Goal: Book appointment/travel/reservation

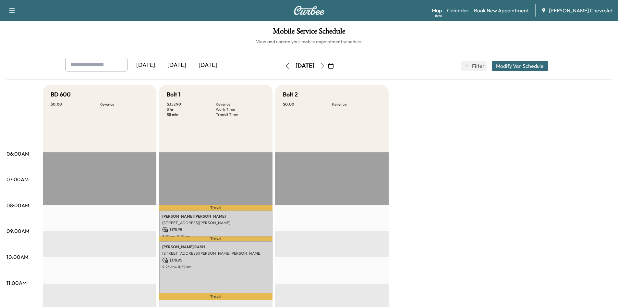
click at [337, 68] on button "button" at bounding box center [331, 66] width 11 height 10
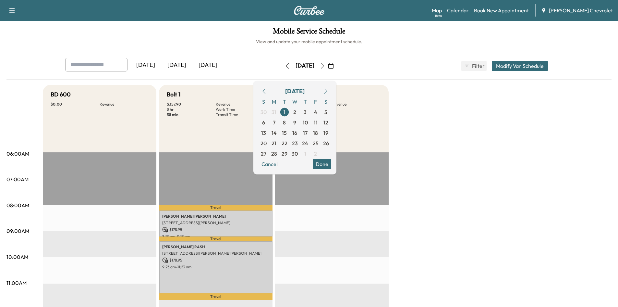
click at [331, 94] on button "button" at bounding box center [325, 91] width 11 height 10
click at [276, 130] on span "11" at bounding box center [274, 133] width 4 height 8
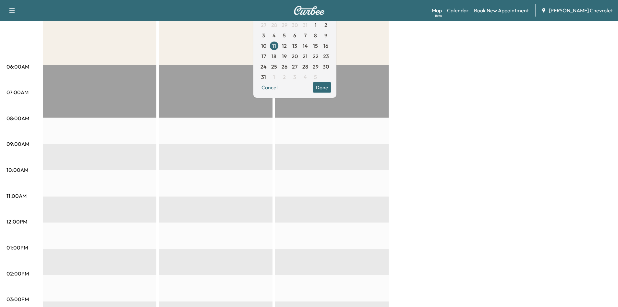
scroll to position [63, 0]
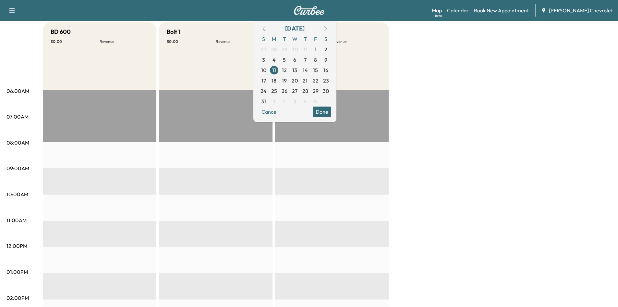
click at [329, 29] on icon "button" at bounding box center [325, 28] width 5 height 5
click at [270, 29] on button "button" at bounding box center [264, 28] width 11 height 10
click at [267, 29] on icon "button" at bounding box center [264, 28] width 5 height 5
click at [397, 60] on div "BD 600 $ 0.00 Revenue EST Start Bolt 1 $ 0.00 Revenue EST Start Bolt 2 $ 0.00 R…" at bounding box center [327, 265] width 569 height 487
click at [331, 111] on button "Done" at bounding box center [322, 111] width 19 height 10
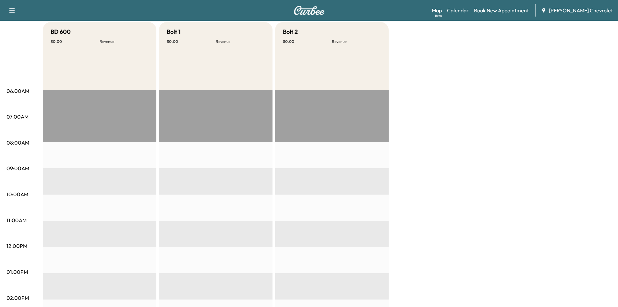
scroll to position [0, 0]
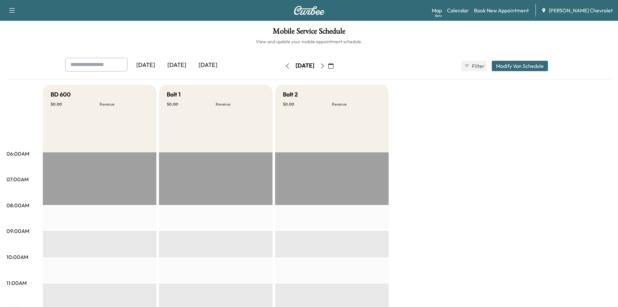
click at [325, 66] on icon "button" at bounding box center [322, 65] width 5 height 5
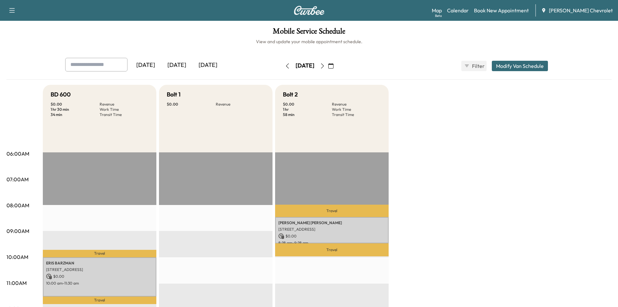
click at [328, 68] on button "button" at bounding box center [322, 66] width 11 height 10
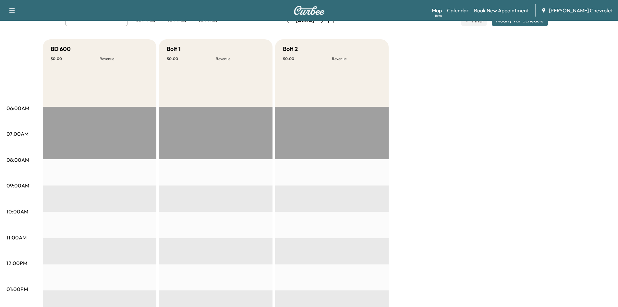
scroll to position [4, 0]
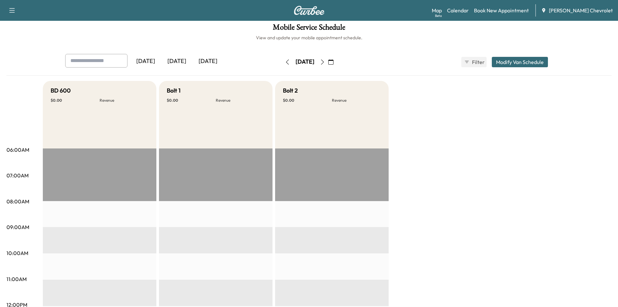
click at [325, 62] on icon "button" at bounding box center [322, 61] width 5 height 5
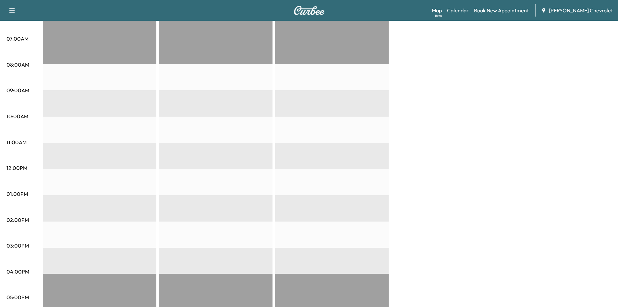
scroll to position [17, 0]
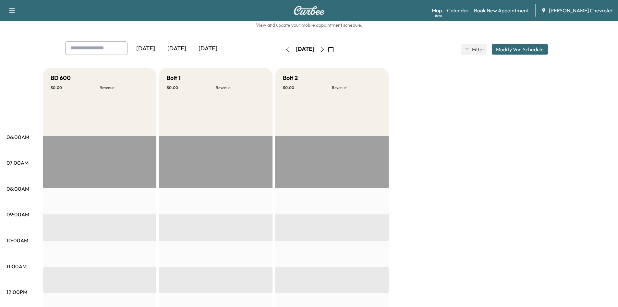
click at [325, 49] on icon "button" at bounding box center [322, 49] width 5 height 5
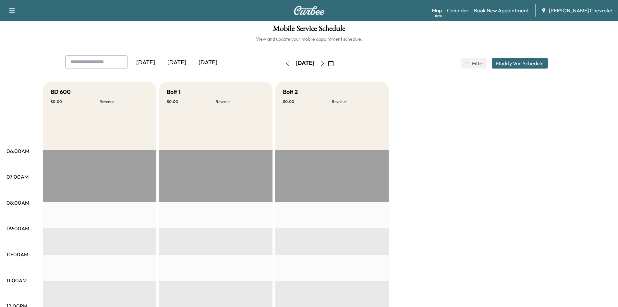
scroll to position [3, 0]
click at [513, 11] on link "Book New Appointment" at bounding box center [501, 10] width 55 height 8
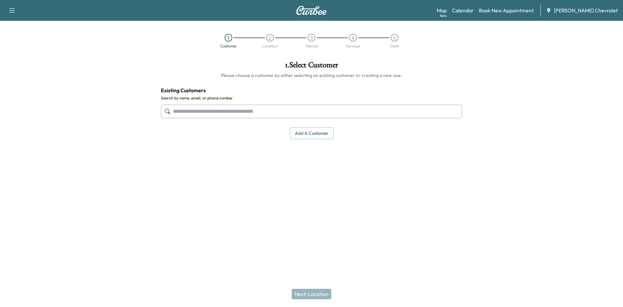
click at [211, 120] on div at bounding box center [311, 111] width 301 height 21
click at [216, 114] on input "text" at bounding box center [311, 112] width 301 height 14
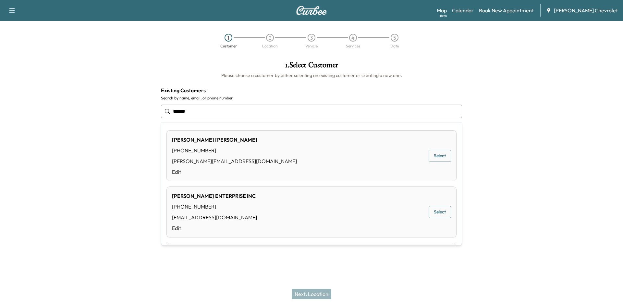
click at [240, 154] on div "[PERSON_NAME] [PHONE_NUMBER] [PERSON_NAME][EMAIL_ADDRESS][DOMAIN_NAME] Edit Sel…" at bounding box center [312, 155] width 290 height 51
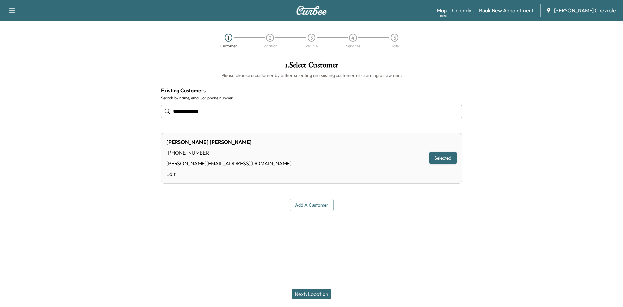
type input "**********"
click at [308, 292] on button "Next: Location" at bounding box center [312, 294] width 40 height 10
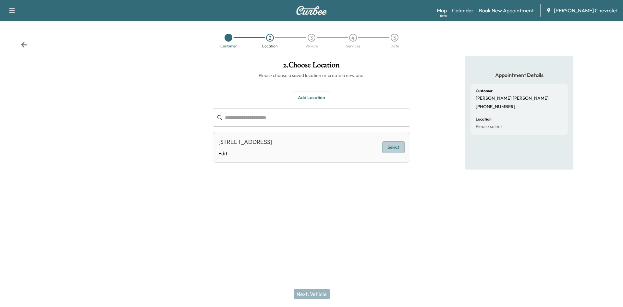
click at [390, 146] on button "Select" at bounding box center [393, 147] width 22 height 12
click at [310, 292] on button "Next: Vehicle" at bounding box center [312, 294] width 36 height 10
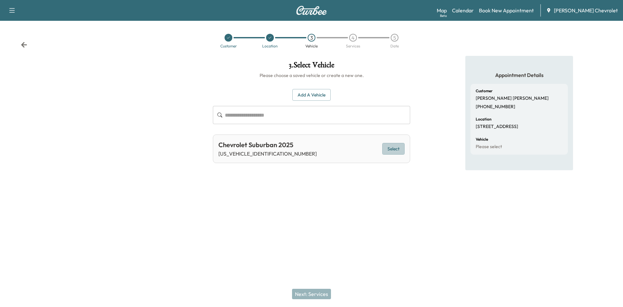
click at [395, 150] on button "Select" at bounding box center [393, 149] width 22 height 12
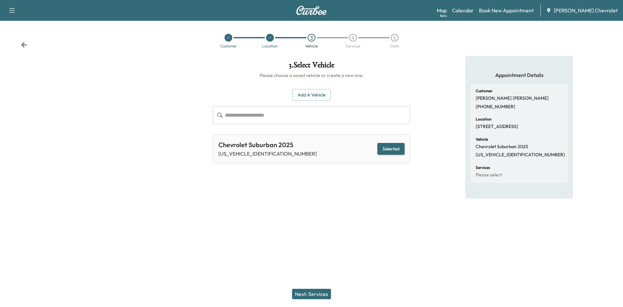
click at [310, 295] on button "Next: Services" at bounding box center [311, 294] width 39 height 10
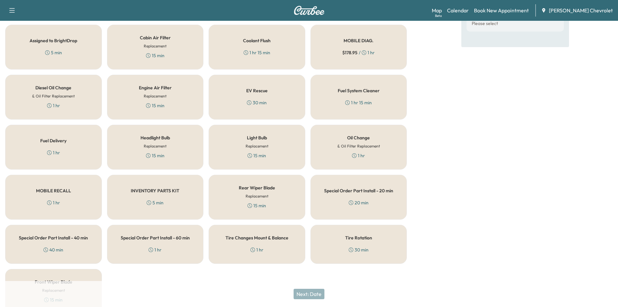
scroll to position [152, 0]
click at [68, 195] on div "MOBILE RECALL 1 hr" at bounding box center [53, 196] width 97 height 45
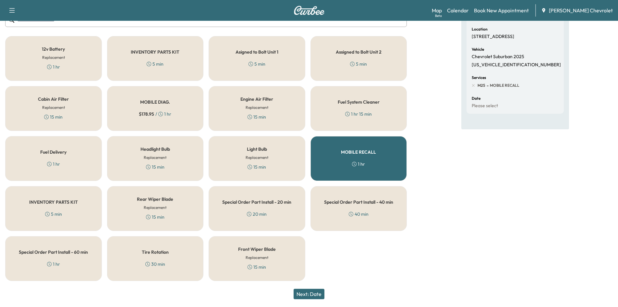
click at [310, 296] on button "Next: Date" at bounding box center [309, 294] width 31 height 10
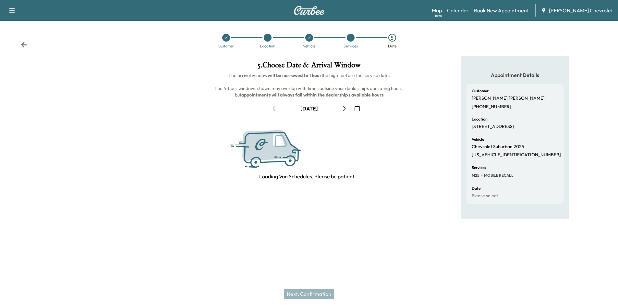
scroll to position [0, 0]
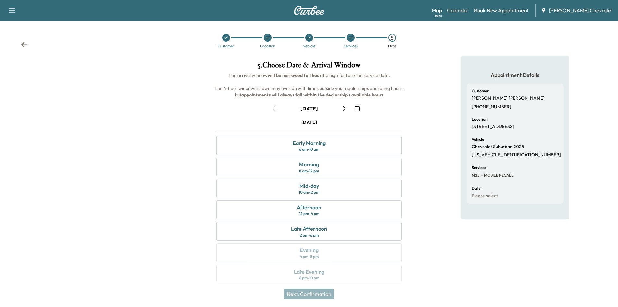
click at [345, 109] on icon "button" at bounding box center [344, 108] width 5 height 5
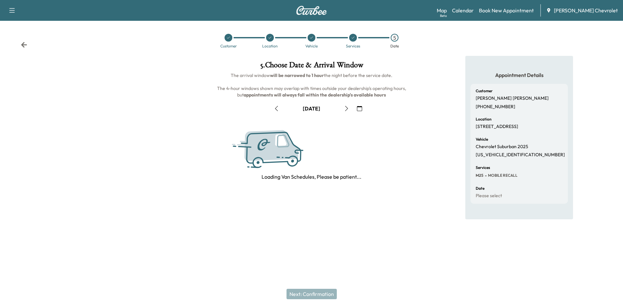
click at [345, 109] on icon "button" at bounding box center [346, 108] width 5 height 5
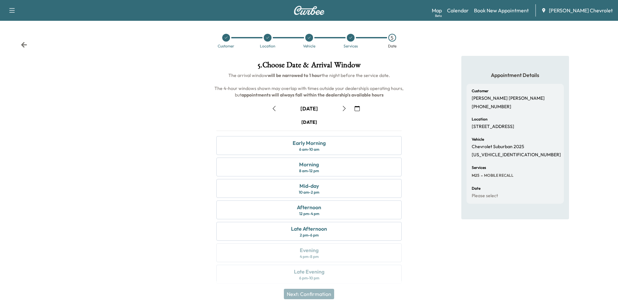
click at [345, 109] on icon "button" at bounding box center [344, 108] width 5 height 5
click at [330, 170] on div "Morning 8 am - 12 pm" at bounding box center [309, 166] width 185 height 19
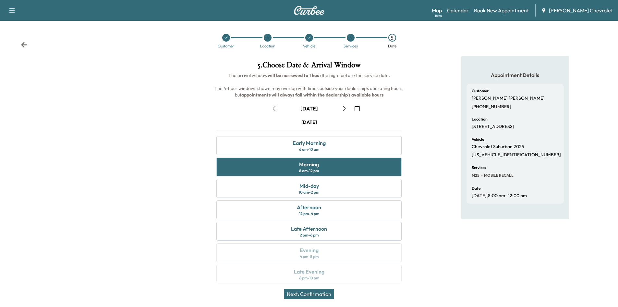
click at [316, 293] on button "Next: Confirmation" at bounding box center [309, 294] width 50 height 10
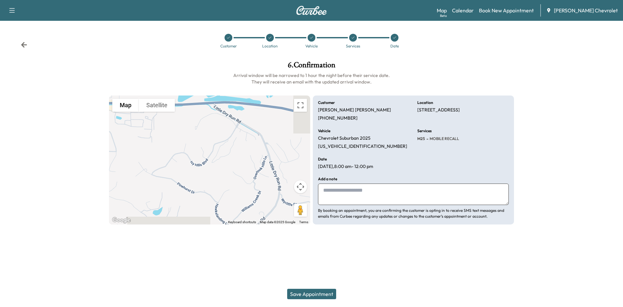
click at [23, 45] on icon at bounding box center [24, 45] width 6 height 6
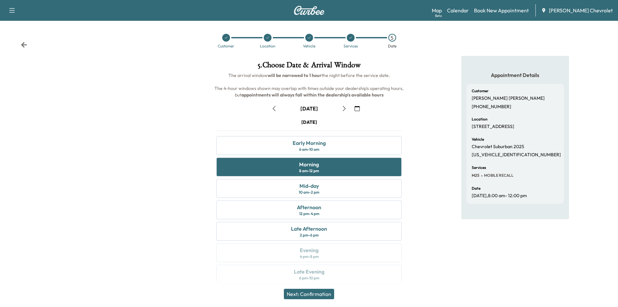
click at [23, 45] on icon at bounding box center [24, 45] width 6 height 6
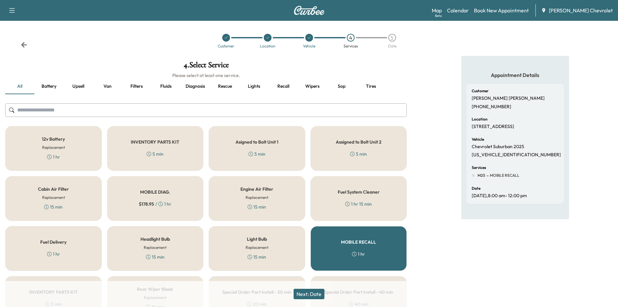
click at [23, 45] on icon at bounding box center [24, 45] width 6 height 6
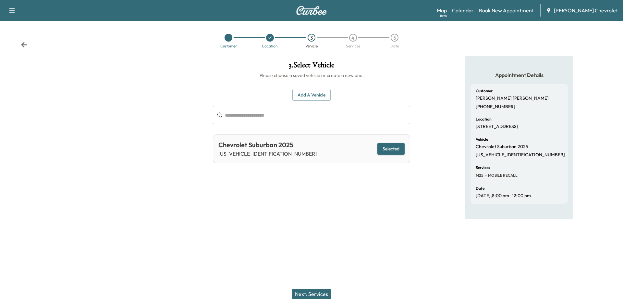
click at [23, 45] on icon at bounding box center [24, 45] width 6 height 6
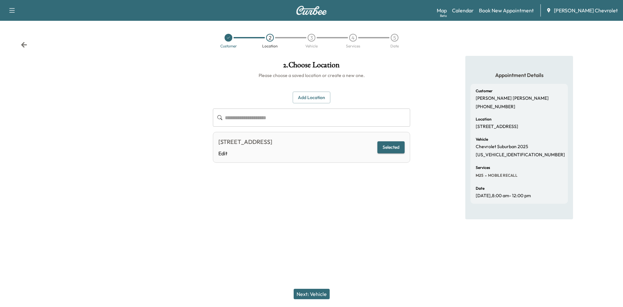
click at [25, 46] on icon at bounding box center [24, 45] width 6 height 6
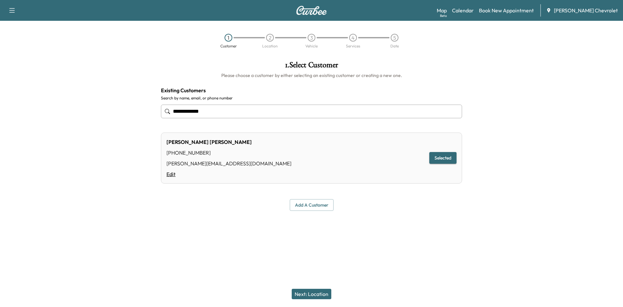
click at [170, 174] on link "Edit" at bounding box center [229, 174] width 125 height 8
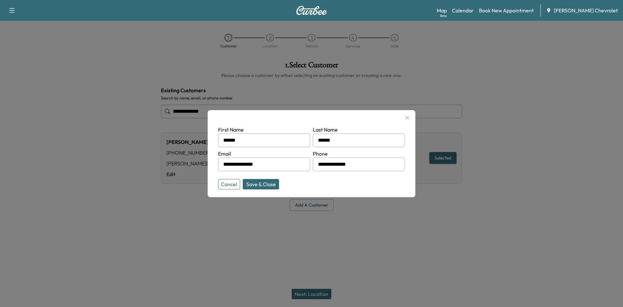
click at [248, 140] on input "******" at bounding box center [264, 140] width 92 height 14
type input "*"
type input "*****"
click at [369, 164] on input "**********" at bounding box center [359, 164] width 92 height 14
type input "**********"
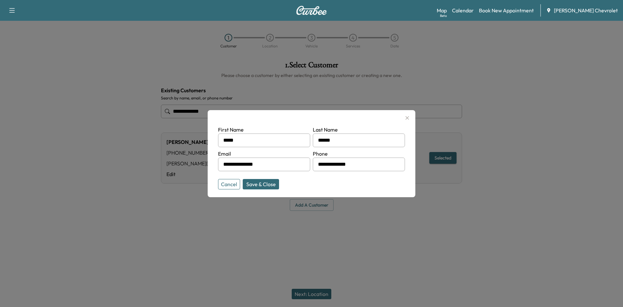
click at [266, 184] on button "Save & Close" at bounding box center [261, 184] width 36 height 10
type input "*****"
type input "**********"
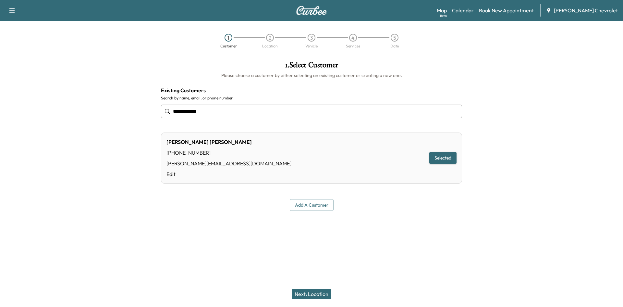
click at [309, 293] on button "Next: Location" at bounding box center [312, 294] width 40 height 10
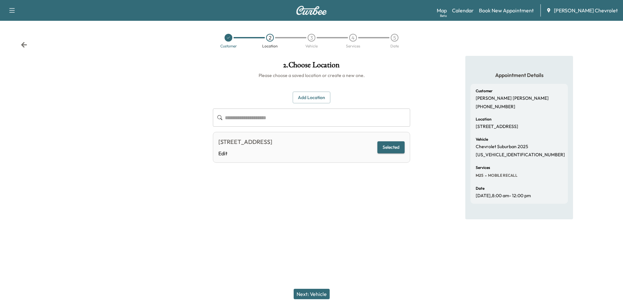
click at [309, 293] on button "Next: Vehicle" at bounding box center [312, 294] width 36 height 10
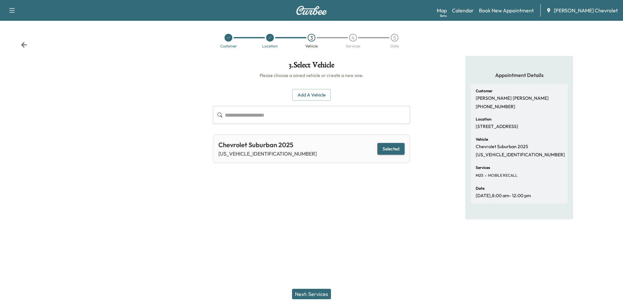
click at [309, 293] on button "Next: Services" at bounding box center [311, 294] width 39 height 10
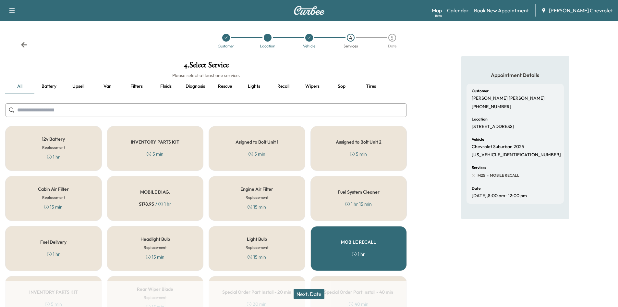
click at [309, 293] on button "Next: Date" at bounding box center [309, 294] width 31 height 10
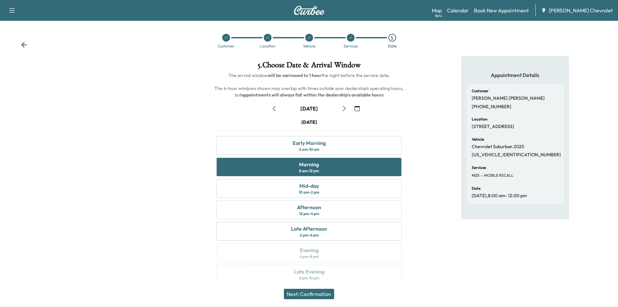
click at [309, 293] on button "Next: Confirmation" at bounding box center [309, 294] width 50 height 10
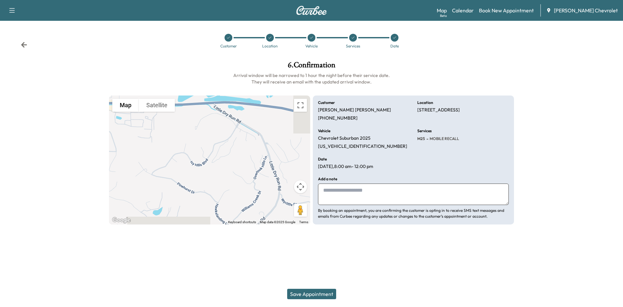
click at [309, 293] on button "Save Appointment" at bounding box center [311, 294] width 49 height 10
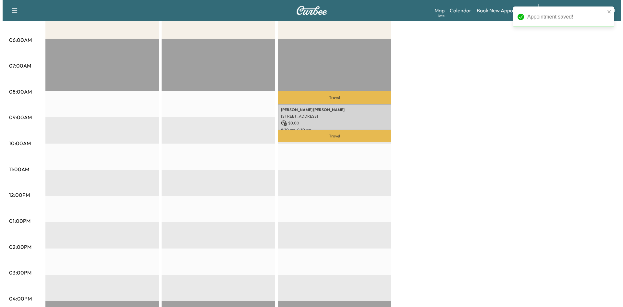
scroll to position [114, 0]
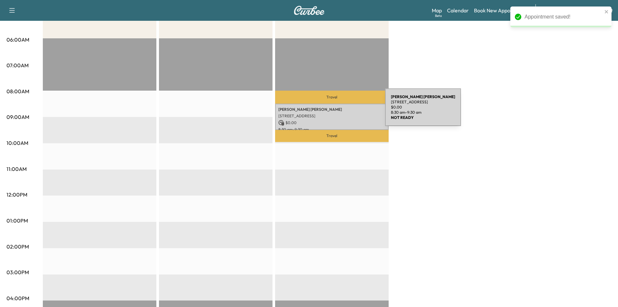
click at [337, 111] on p "[PERSON_NAME]" at bounding box center [332, 109] width 107 height 5
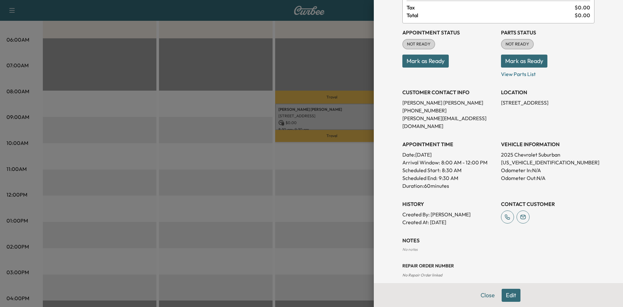
scroll to position [0, 0]
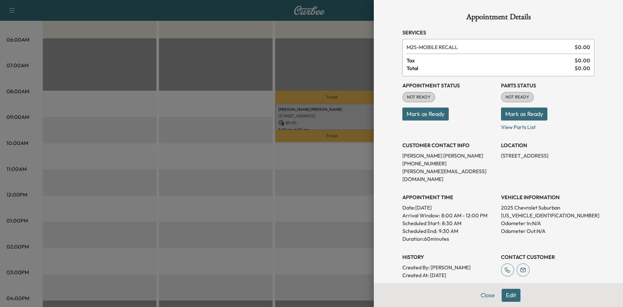
click at [505, 294] on button "Edit" at bounding box center [511, 295] width 19 height 13
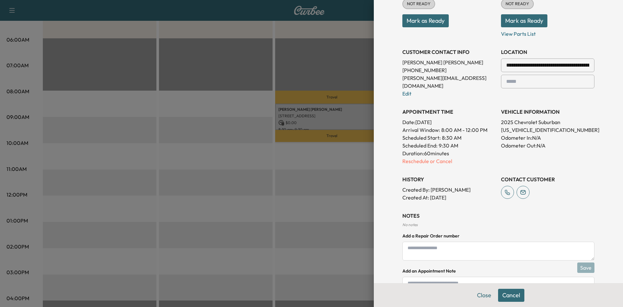
scroll to position [137, 0]
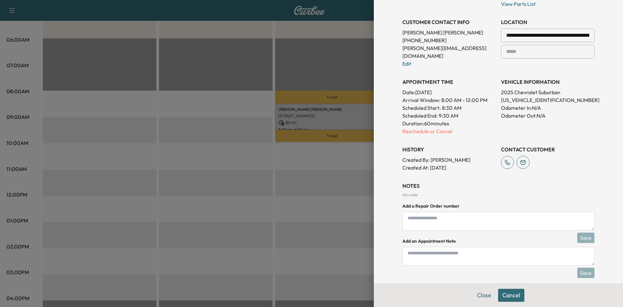
click at [406, 192] on div "No notes" at bounding box center [499, 194] width 192 height 5
click at [435, 247] on textarea at bounding box center [499, 256] width 192 height 19
type textarea "**********"
click at [581, 269] on button "Save" at bounding box center [585, 272] width 17 height 10
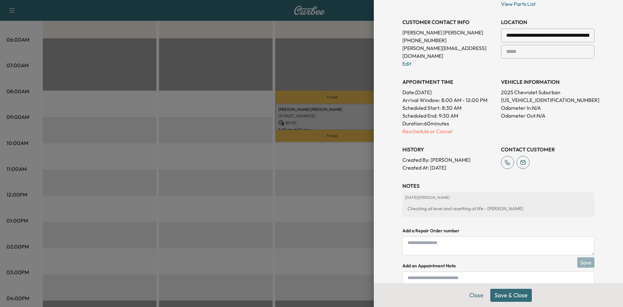
click at [503, 296] on button "Save & Close" at bounding box center [511, 295] width 42 height 13
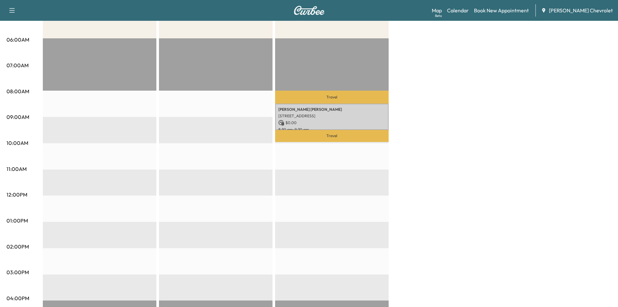
scroll to position [0, 0]
